Goal: Browse casually

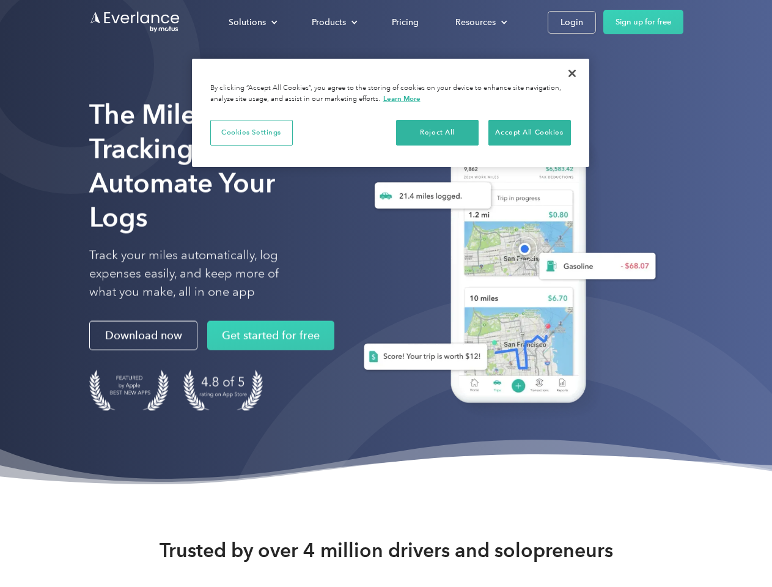
click at [253, 22] on div "Solutions" at bounding box center [247, 22] width 37 height 15
click at [333, 22] on div "Products" at bounding box center [329, 22] width 34 height 15
click at [480, 22] on div "Resources" at bounding box center [476, 22] width 40 height 15
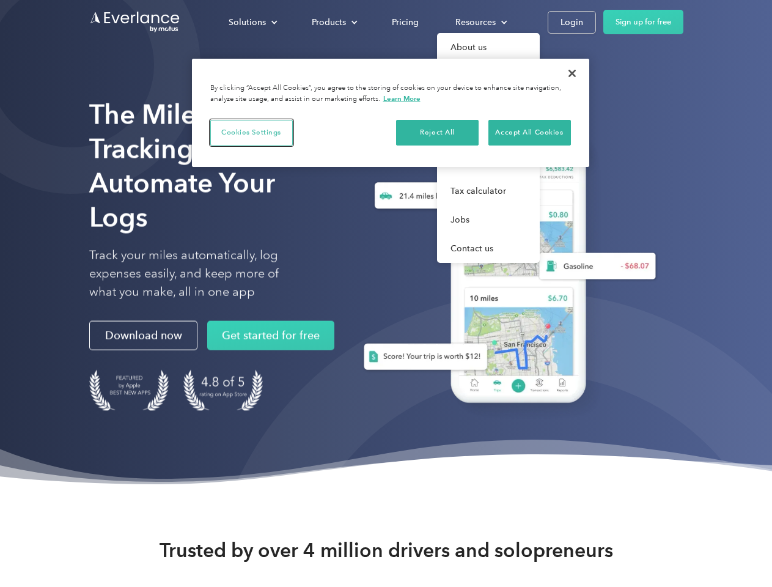
click at [251, 132] on button "Cookies Settings" at bounding box center [251, 133] width 83 height 26
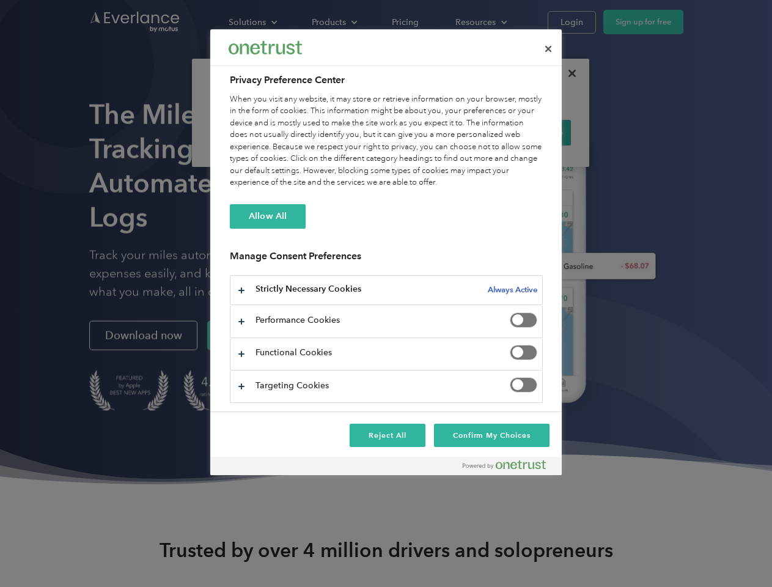
click at [438, 132] on div "When you visit any website, it may store or retrieve information on your browse…" at bounding box center [386, 141] width 313 height 95
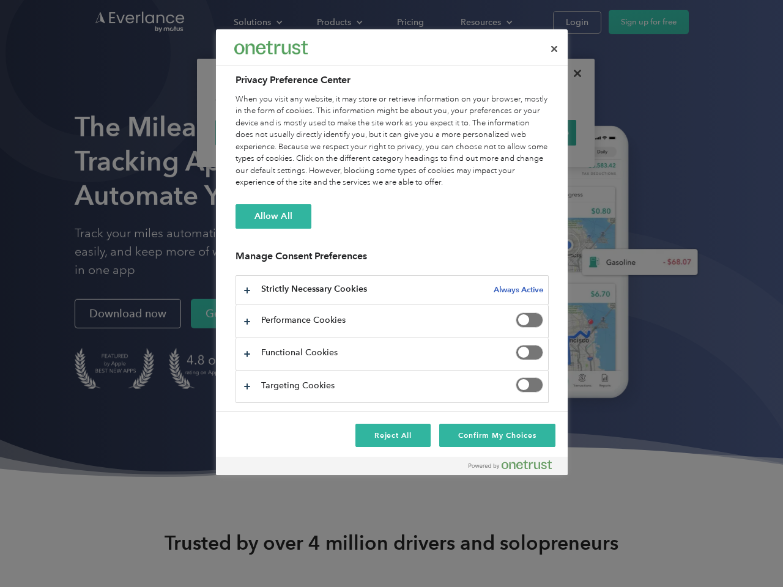
click at [530, 132] on div "When you visit any website, it may store or retrieve information on your browse…" at bounding box center [391, 141] width 313 height 95
click at [572, 73] on div at bounding box center [391, 293] width 783 height 587
